Goal: Navigation & Orientation: Find specific page/section

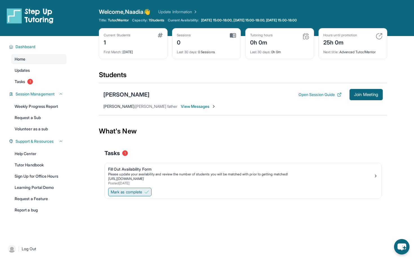
click at [142, 191] on span "Mark as complete" at bounding box center [127, 192] width 32 height 6
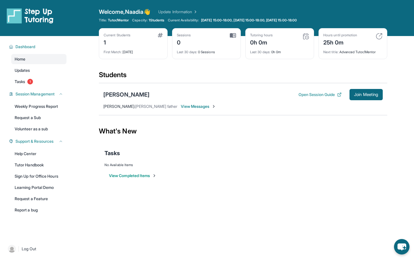
click at [188, 108] on span "View Messages" at bounding box center [198, 107] width 35 height 6
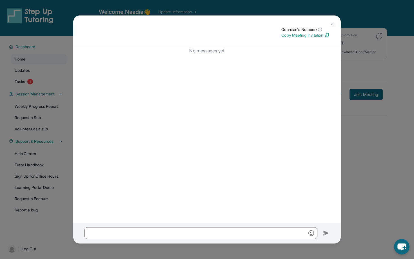
click at [332, 24] on img at bounding box center [332, 24] width 5 height 5
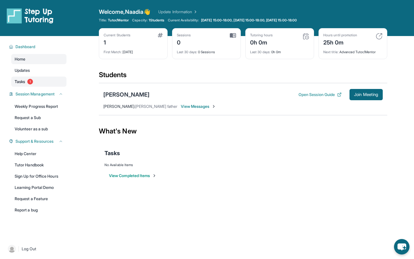
click at [19, 81] on span "Tasks" at bounding box center [20, 82] width 10 height 6
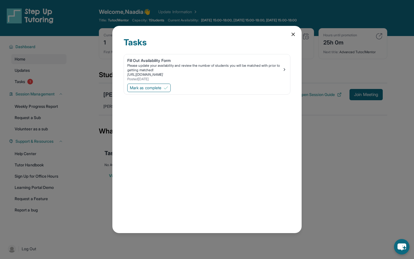
click at [291, 36] on icon at bounding box center [293, 35] width 6 height 6
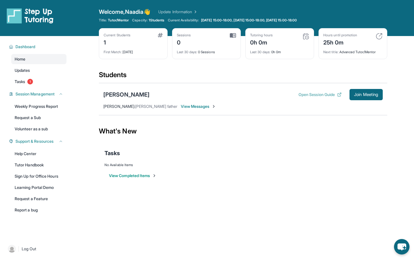
click at [316, 94] on button "Open Session Guide" at bounding box center [320, 95] width 43 height 6
click at [36, 70] on link "Updates" at bounding box center [38, 70] width 55 height 10
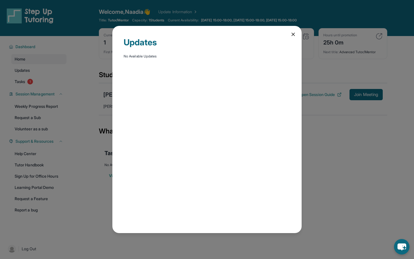
click at [33, 81] on div "Updates No Available Updates" at bounding box center [207, 129] width 414 height 259
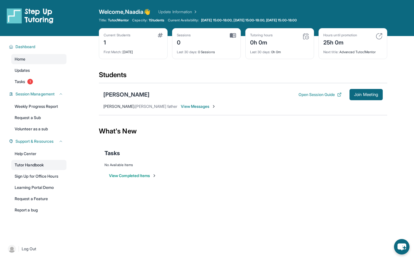
click at [41, 164] on link "Tutor Handbook" at bounding box center [38, 165] width 55 height 10
